Goal: Information Seeking & Learning: Learn about a topic

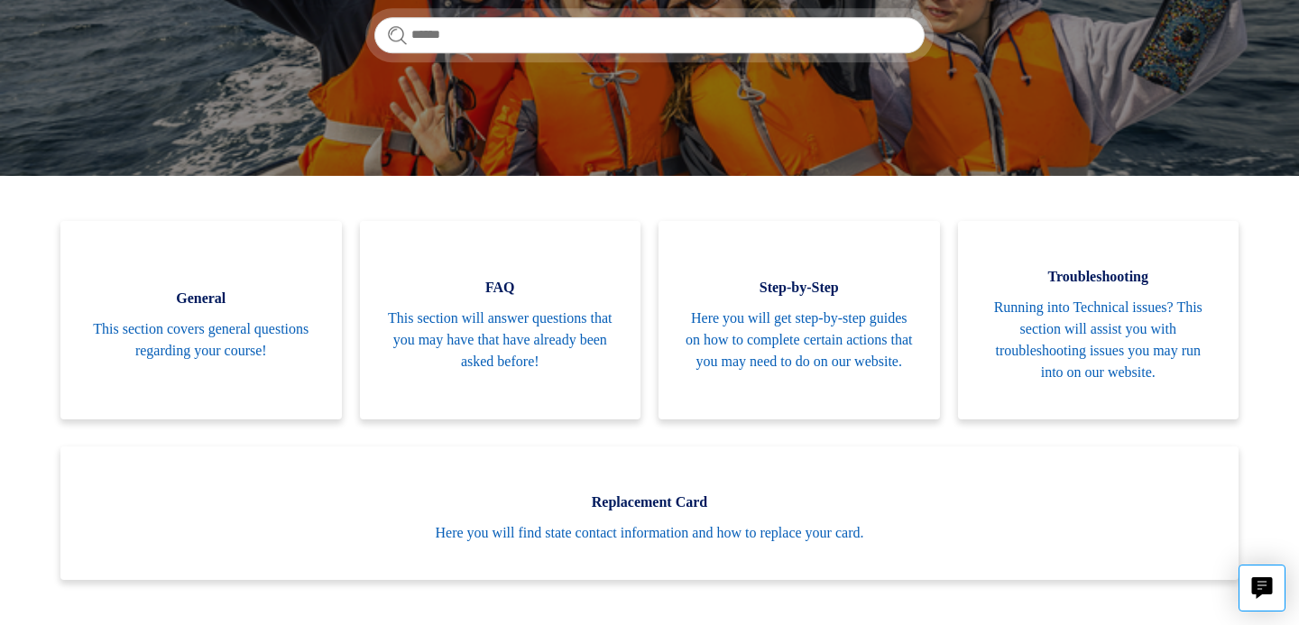
scroll to position [303, 0]
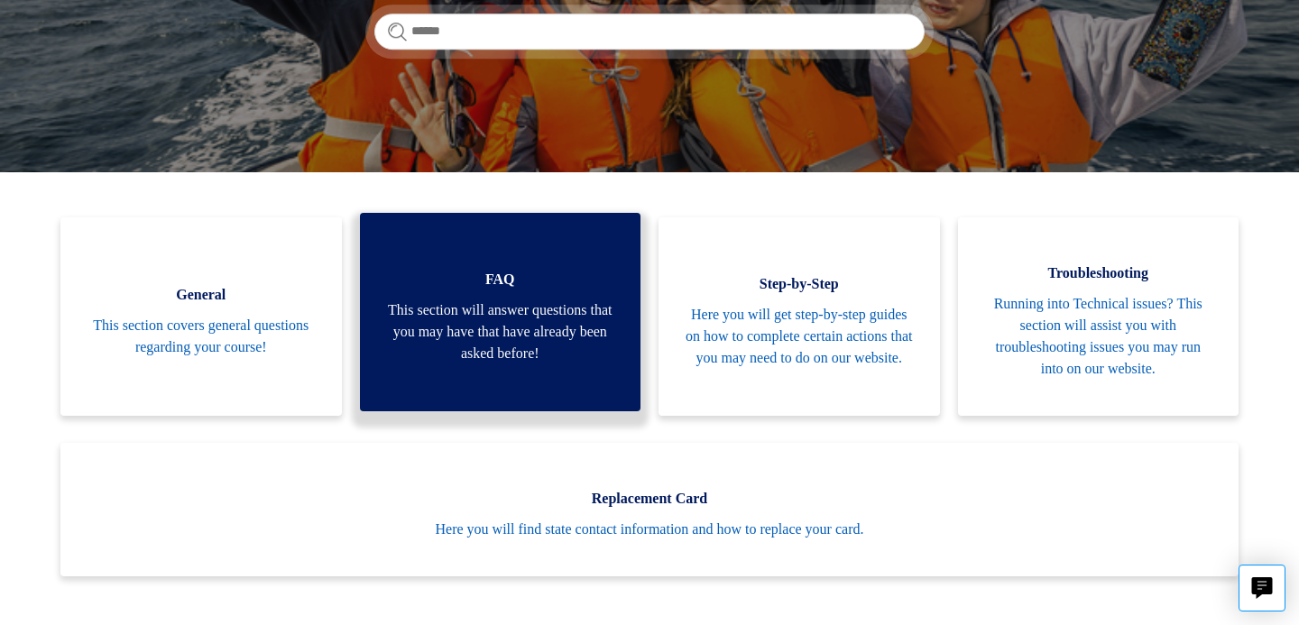
click at [418, 271] on span "FAQ" at bounding box center [500, 280] width 227 height 22
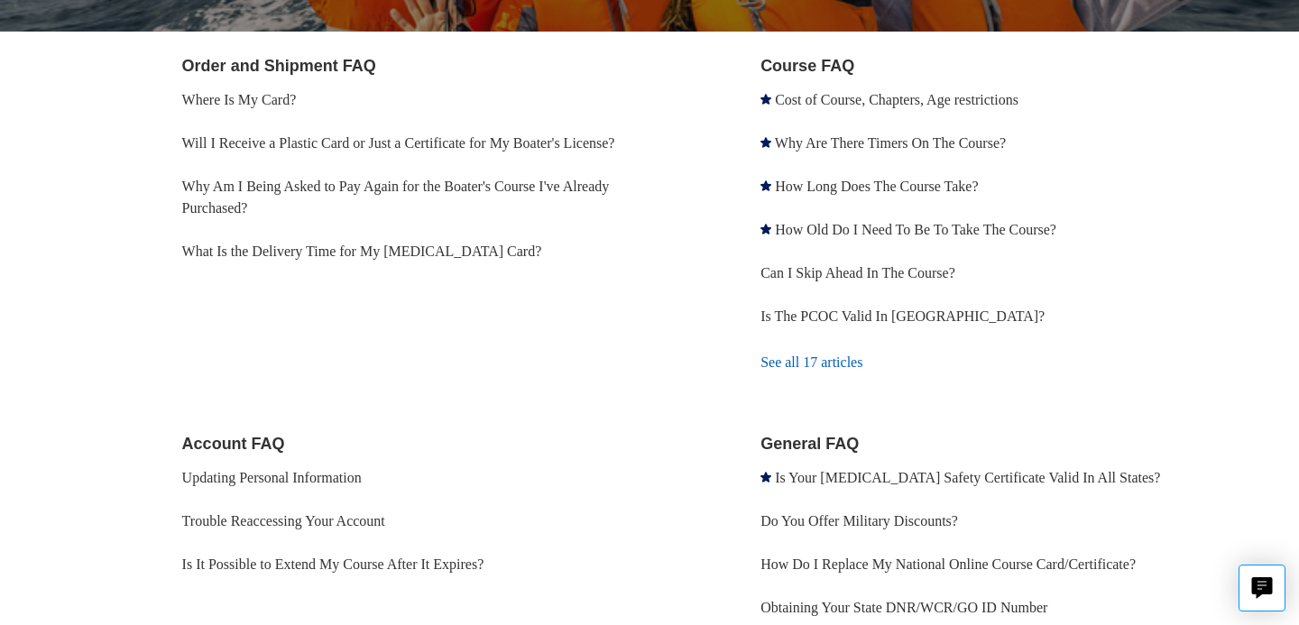
scroll to position [344, 0]
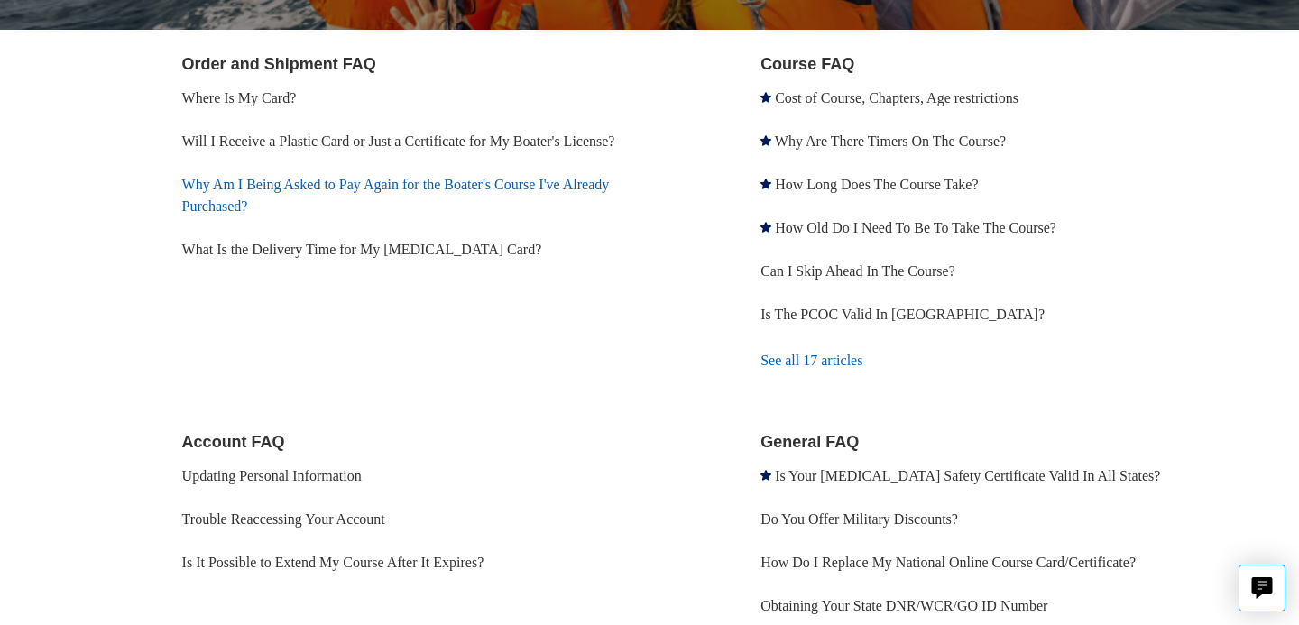
click at [342, 208] on link "Why Am I Being Asked to Pay Again for the Boater's Course I've Already Purchase…" at bounding box center [396, 195] width 428 height 37
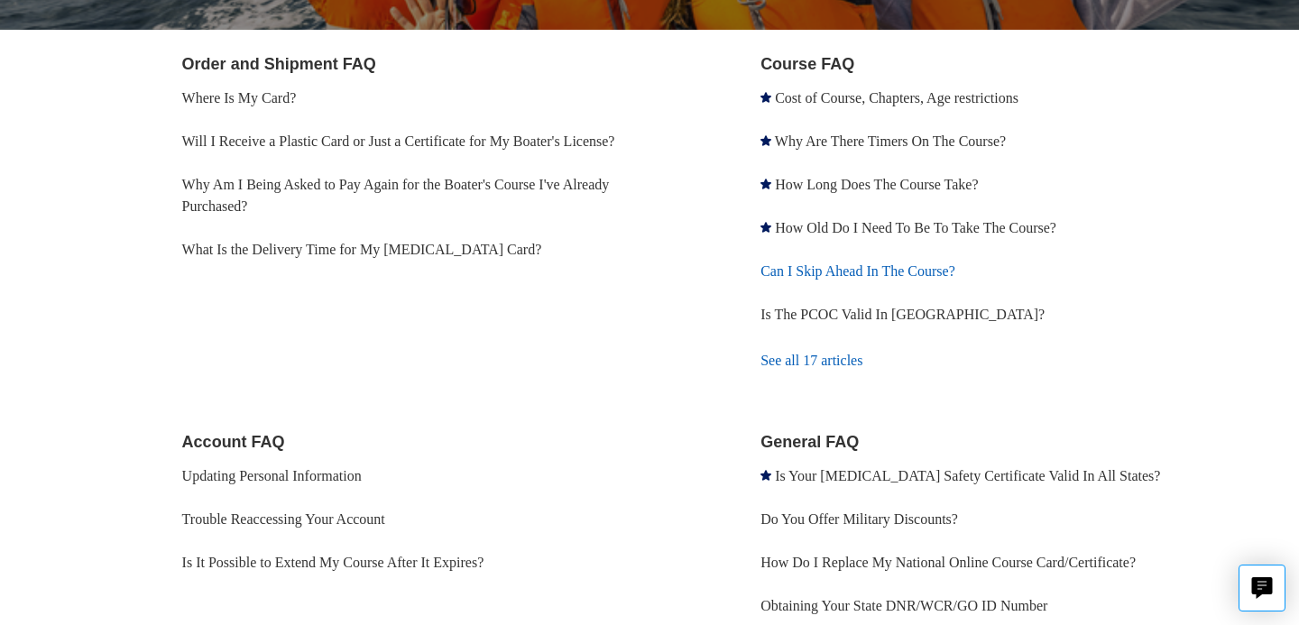
click at [787, 270] on link "Can I Skip Ahead In The Course?" at bounding box center [858, 270] width 195 height 15
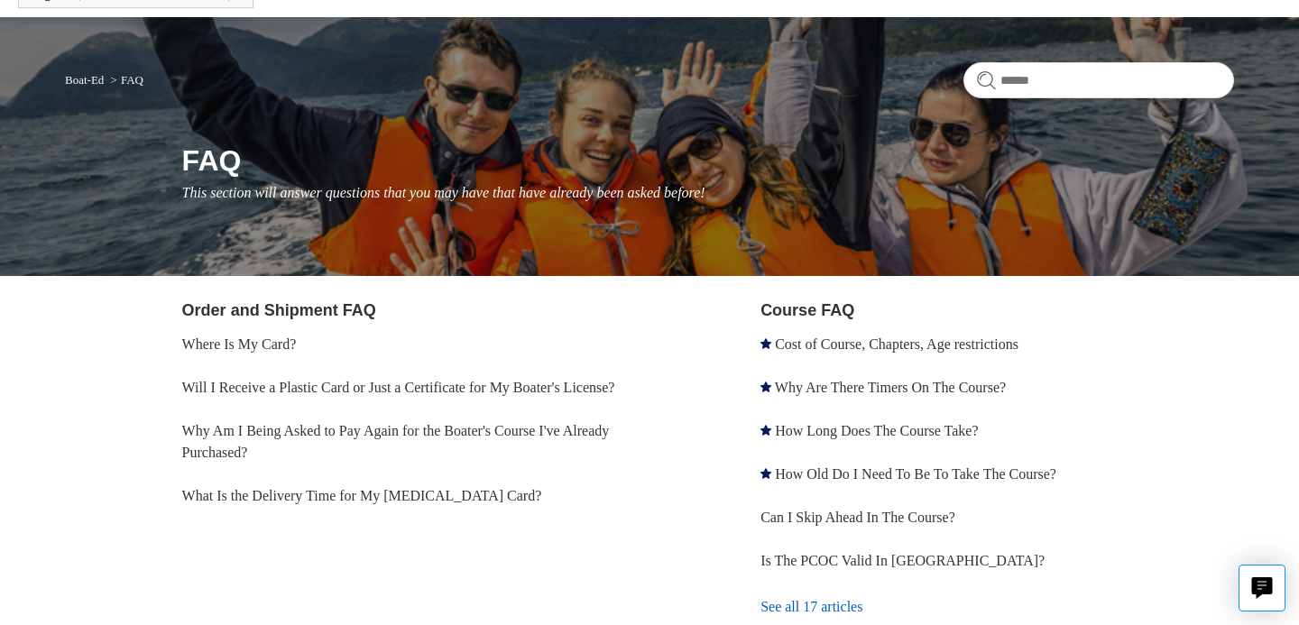
scroll to position [106, 0]
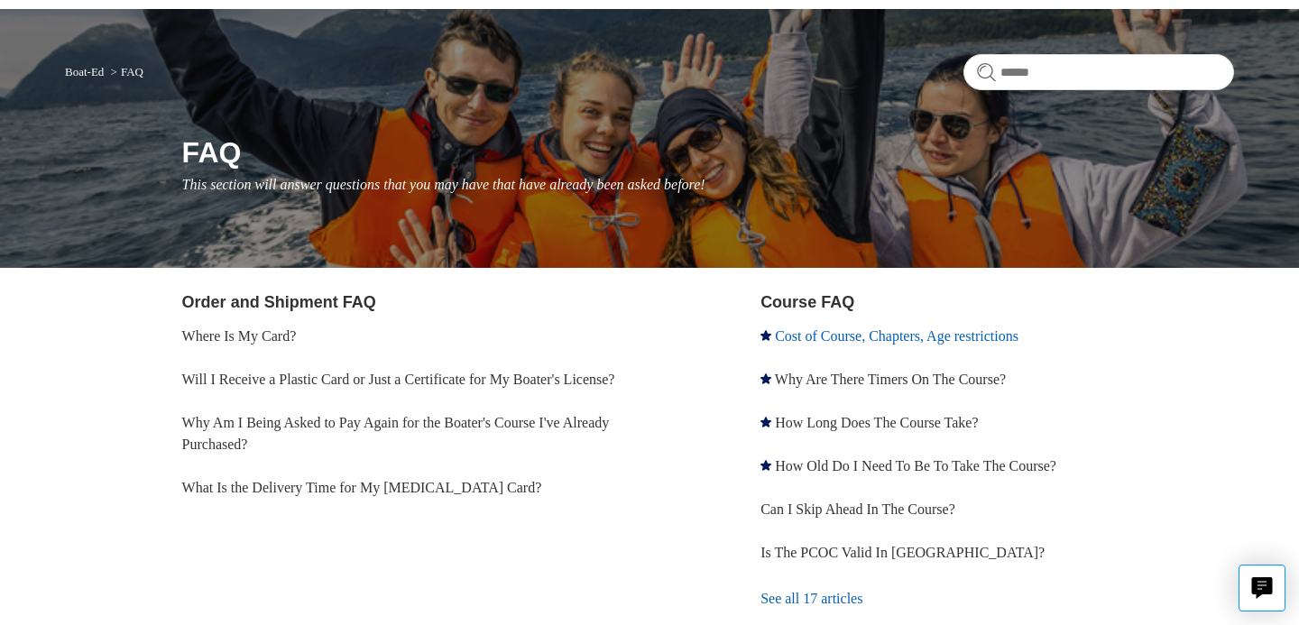
click at [815, 342] on link "Cost of Course, Chapters, Age restrictions" at bounding box center [897, 335] width 244 height 15
click at [797, 377] on link "Why Are There Timers On The Course?" at bounding box center [890, 379] width 231 height 15
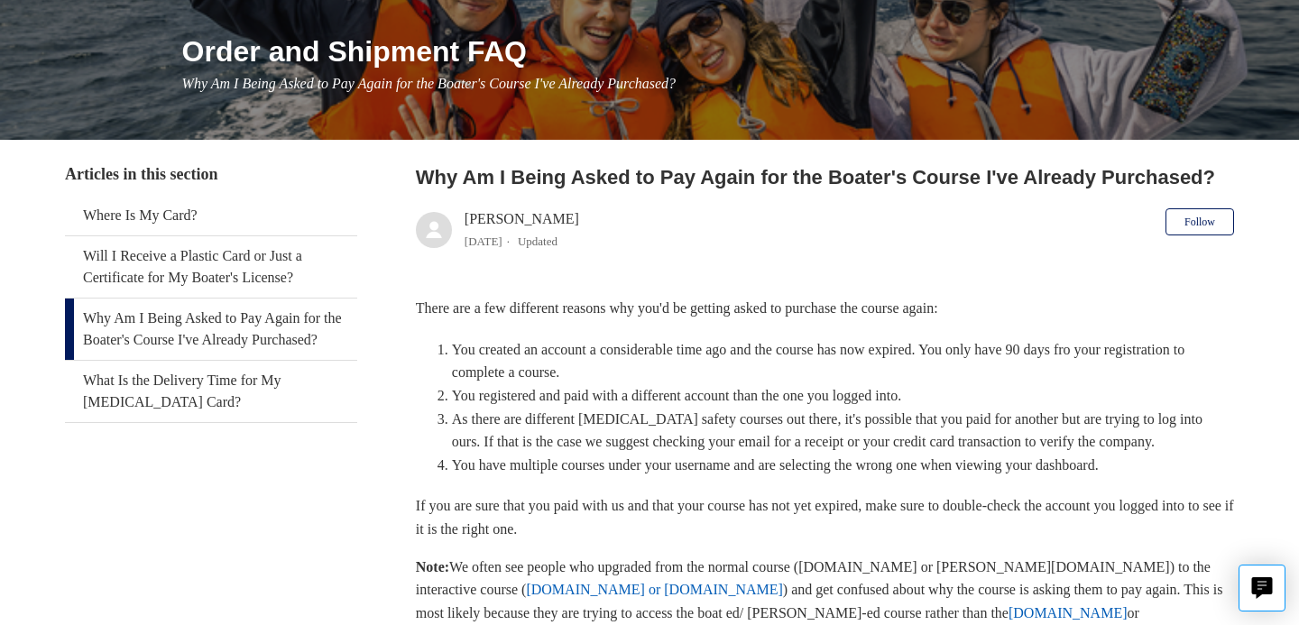
scroll to position [209, 0]
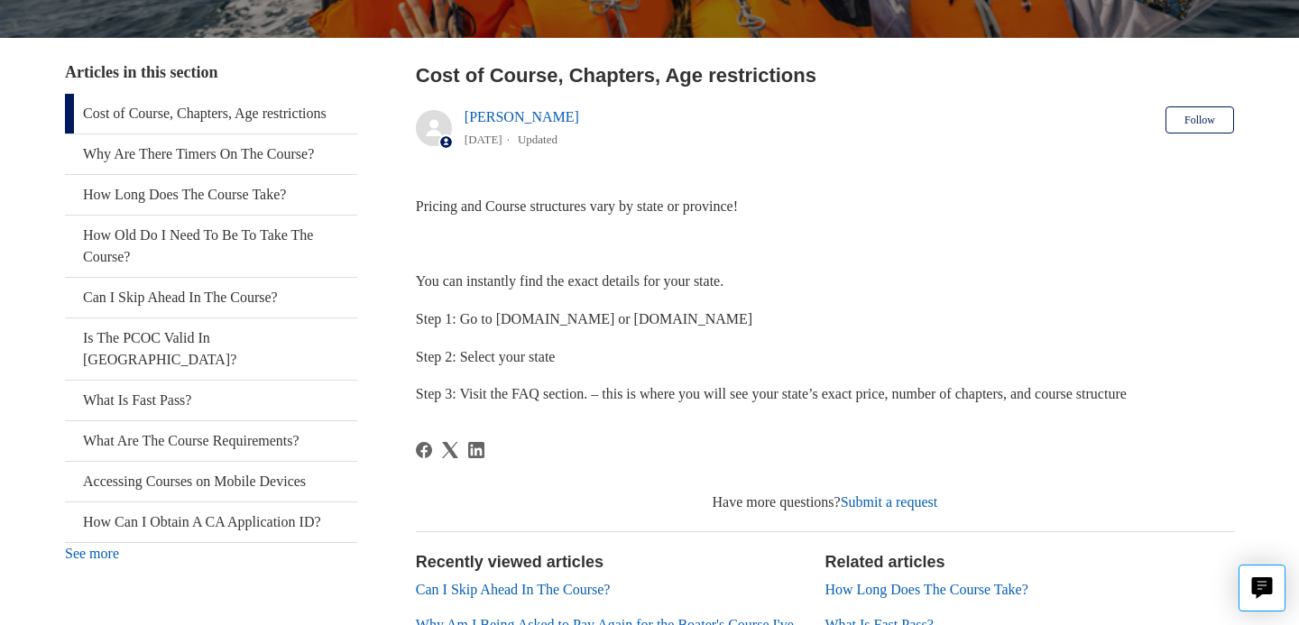
scroll to position [314, 0]
